Goal: Navigation & Orientation: Find specific page/section

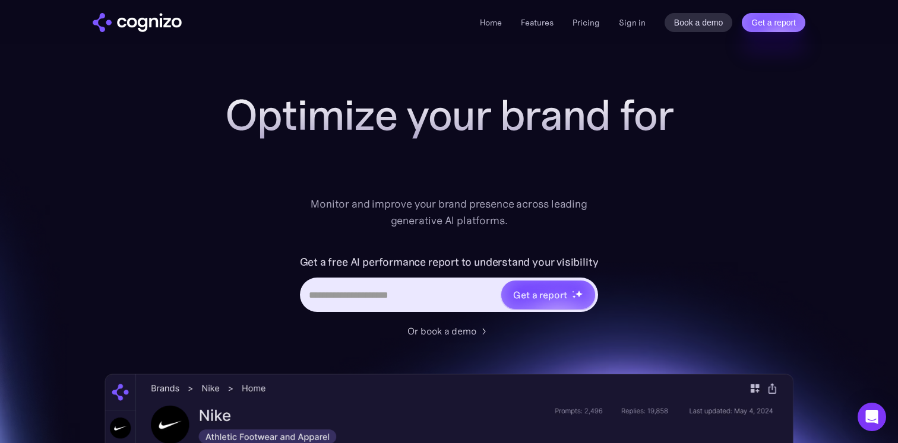
click at [275, 207] on div "Optimize your brand for Monitor and improve your brand presence across leading …" at bounding box center [448, 160] width 475 height 138
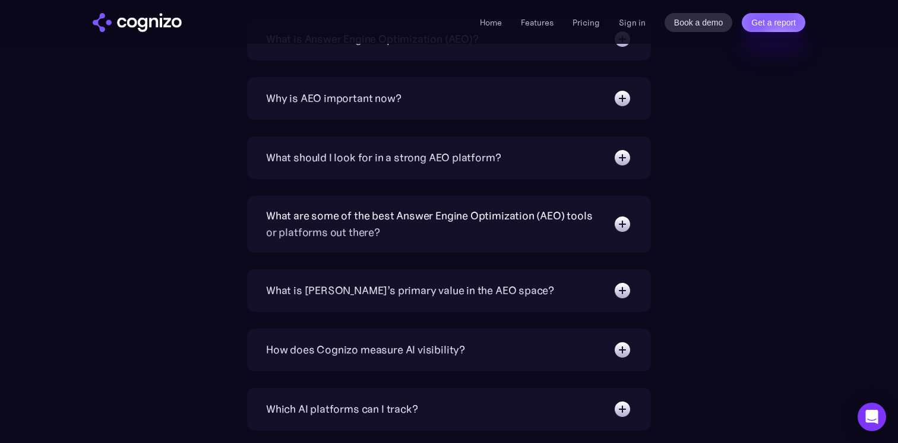
scroll to position [3828, 0]
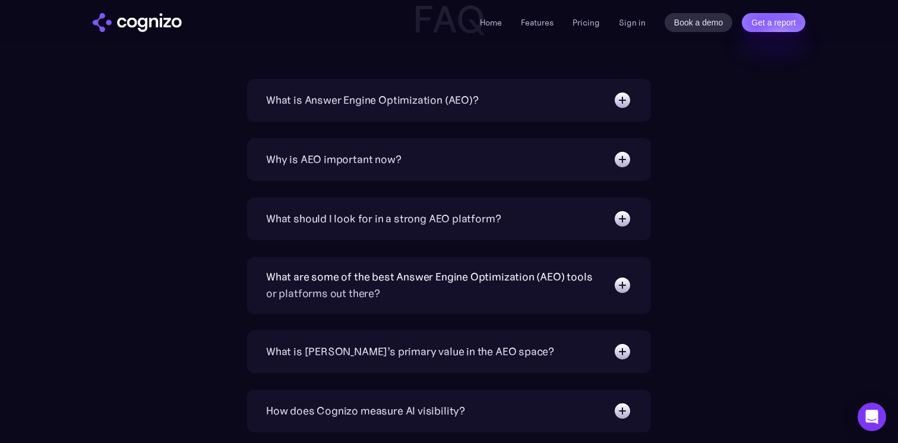
click at [535, 32] on div "Home Features Pricing Book a demo Get a report Sign in Book a demo Get a report" at bounding box center [448, 22] width 855 height 44
click at [538, 14] on div "Home Features Pricing Book a demo Get a report Sign in Book a demo Get a report" at bounding box center [642, 22] width 325 height 19
click at [538, 21] on link "Features" at bounding box center [537, 22] width 33 height 11
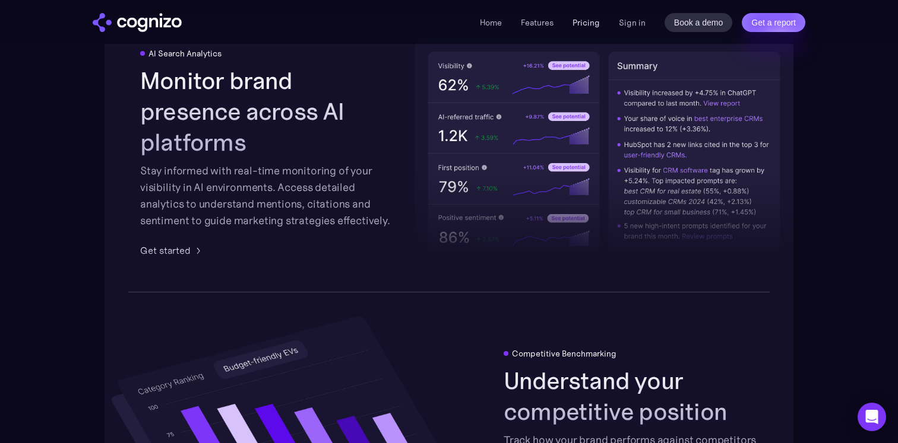
click at [587, 25] on link "Pricing" at bounding box center [585, 22] width 27 height 11
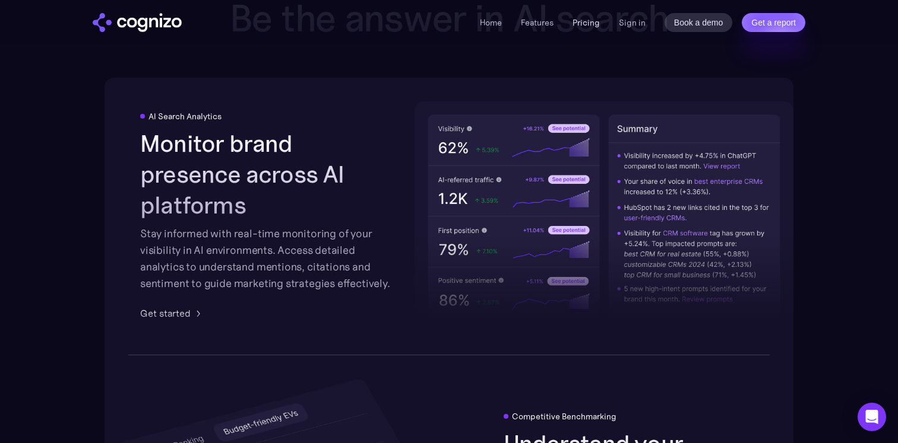
scroll to position [1850, 0]
